Goal: Task Accomplishment & Management: Complete application form

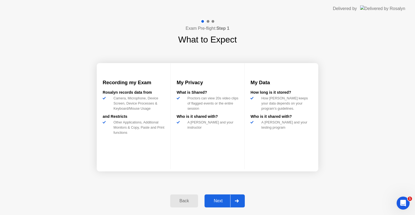
click at [234, 200] on div at bounding box center [236, 200] width 13 height 12
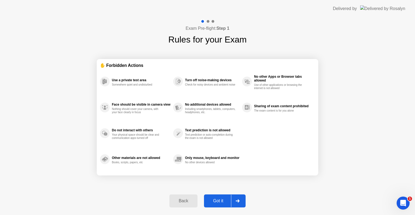
click at [234, 200] on div at bounding box center [237, 200] width 13 height 12
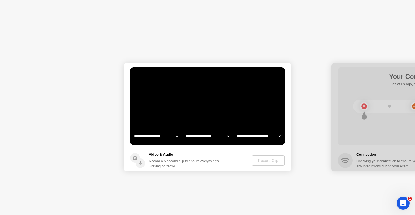
select select "**********"
select select "*******"
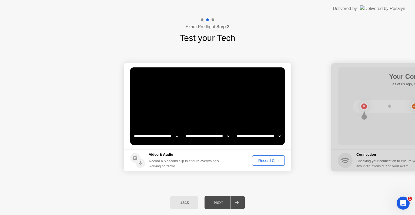
click at [274, 159] on div "Record Clip" at bounding box center [268, 160] width 29 height 4
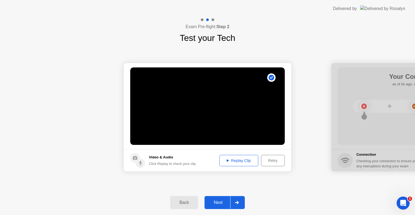
click at [241, 202] on div at bounding box center [236, 202] width 13 height 12
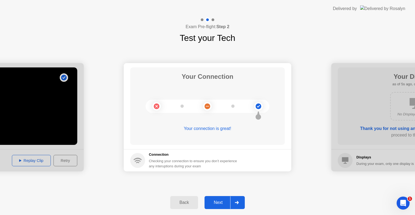
click at [239, 202] on icon at bounding box center [237, 202] width 4 height 3
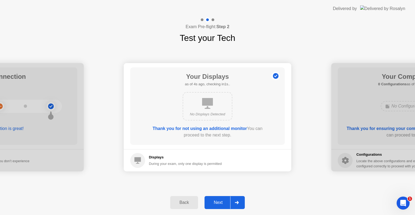
click at [238, 201] on icon at bounding box center [237, 202] width 4 height 3
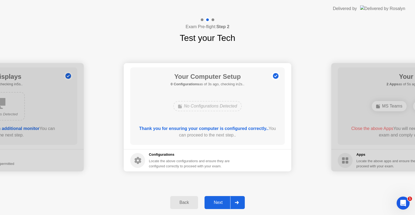
click at [238, 201] on icon at bounding box center [237, 202] width 4 height 3
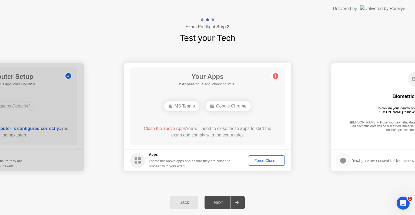
click at [260, 159] on div "Force Close..." at bounding box center [266, 160] width 33 height 4
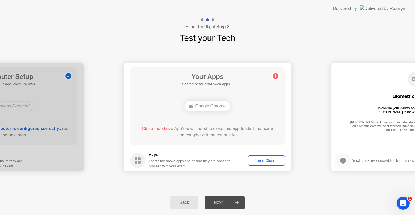
click at [259, 160] on div "Force Close..." at bounding box center [266, 160] width 33 height 4
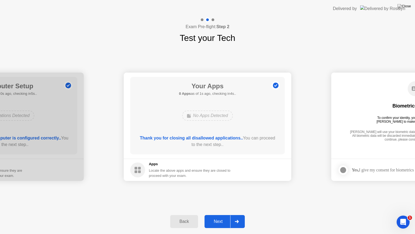
click at [239, 214] on icon at bounding box center [237, 220] width 4 height 3
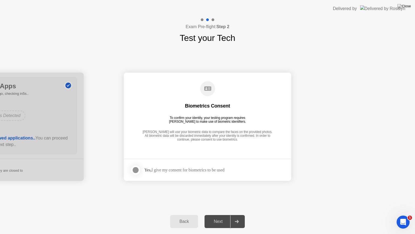
click at [137, 171] on div at bounding box center [135, 169] width 6 height 6
click at [235, 214] on div at bounding box center [236, 221] width 13 height 12
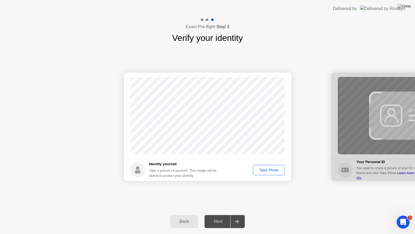
drag, startPoint x: 267, startPoint y: 194, endPoint x: 274, endPoint y: 169, distance: 25.7
click at [274, 169] on div "Success Photo is correctly taken Identify yourself Take a picture of yourself. …" at bounding box center [207, 126] width 415 height 164
click at [274, 169] on div "Take Photo" at bounding box center [269, 170] width 28 height 4
click at [238, 214] on div at bounding box center [236, 221] width 13 height 12
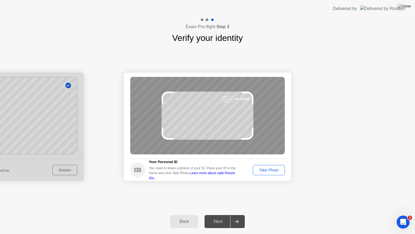
click at [264, 168] on div "Take Photo" at bounding box center [269, 170] width 28 height 4
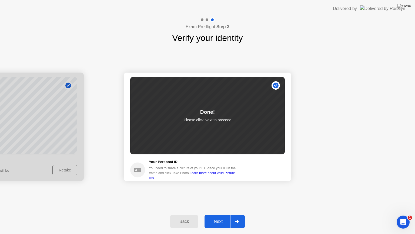
click at [237, 214] on icon at bounding box center [237, 220] width 4 height 3
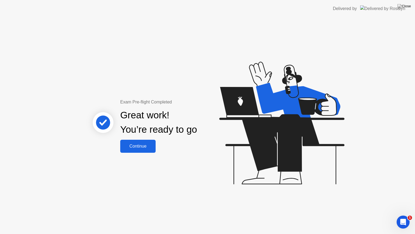
click at [146, 145] on div "Continue" at bounding box center [138, 146] width 32 height 5
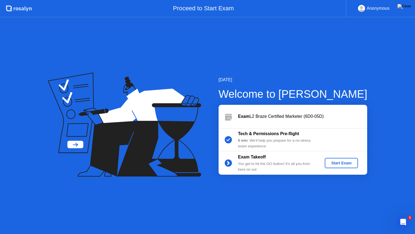
click at [334, 164] on div "Start Exam" at bounding box center [341, 163] width 29 height 4
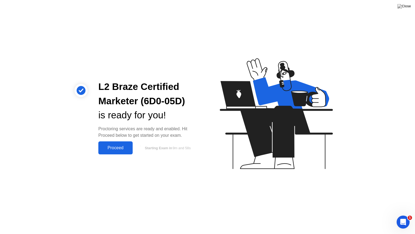
click at [116, 146] on div "Proceed" at bounding box center [115, 147] width 31 height 5
